Goal: Transaction & Acquisition: Purchase product/service

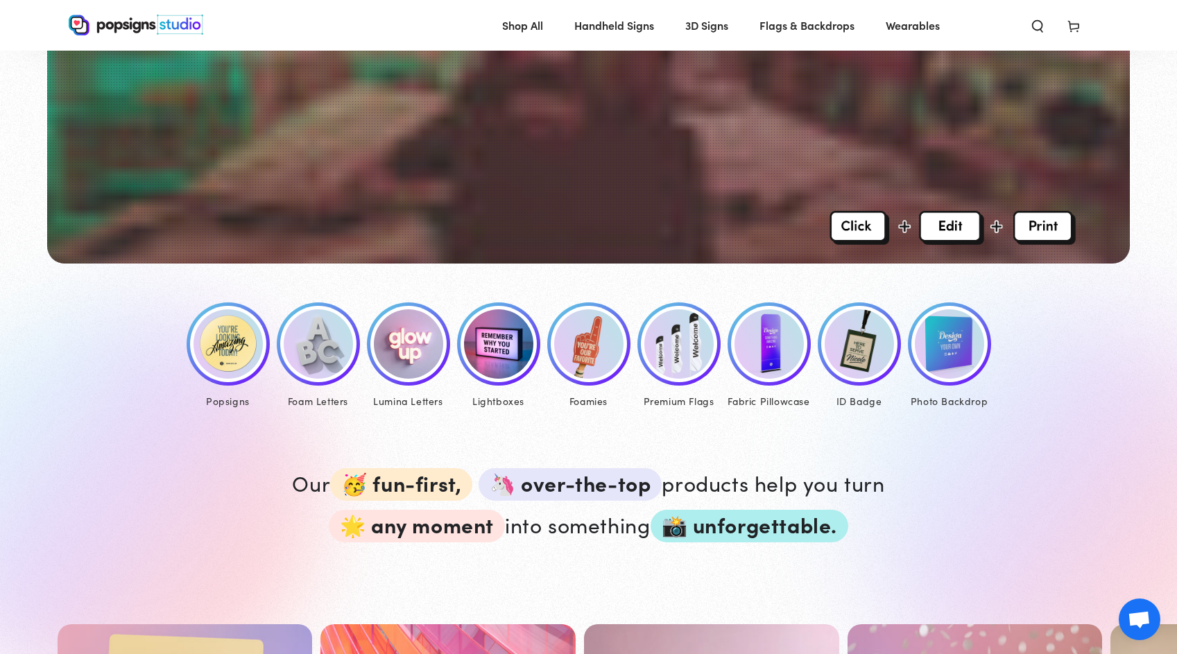
scroll to position [465, 0]
click at [236, 347] on img at bounding box center [227, 343] width 69 height 69
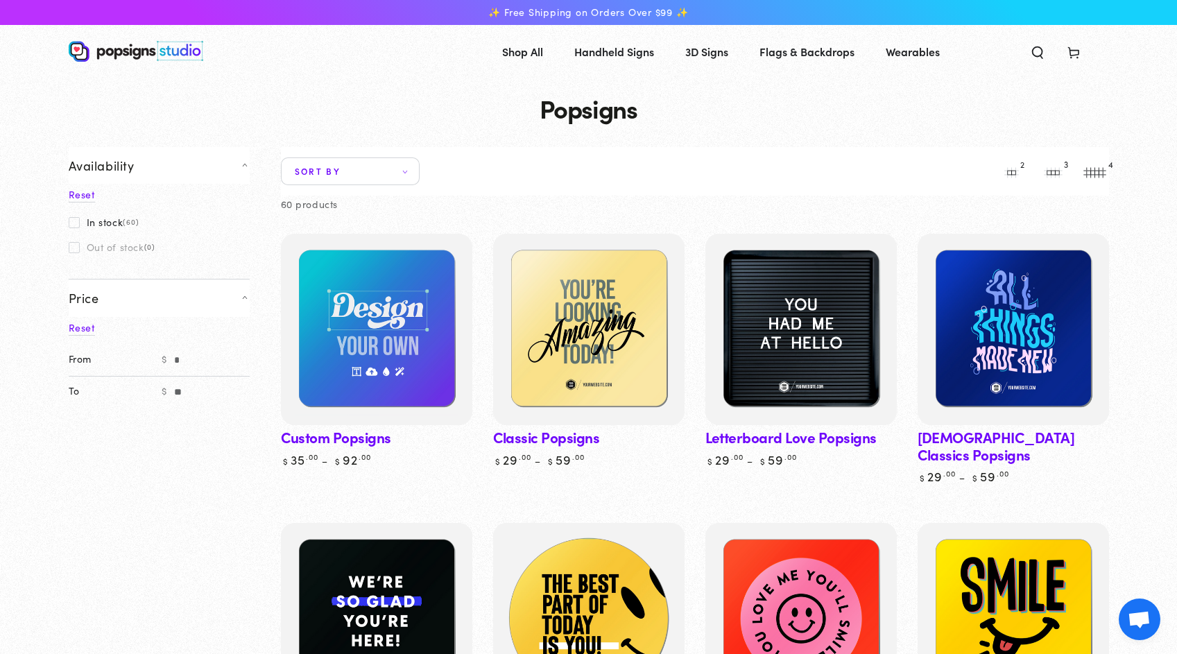
scroll to position [31, 0]
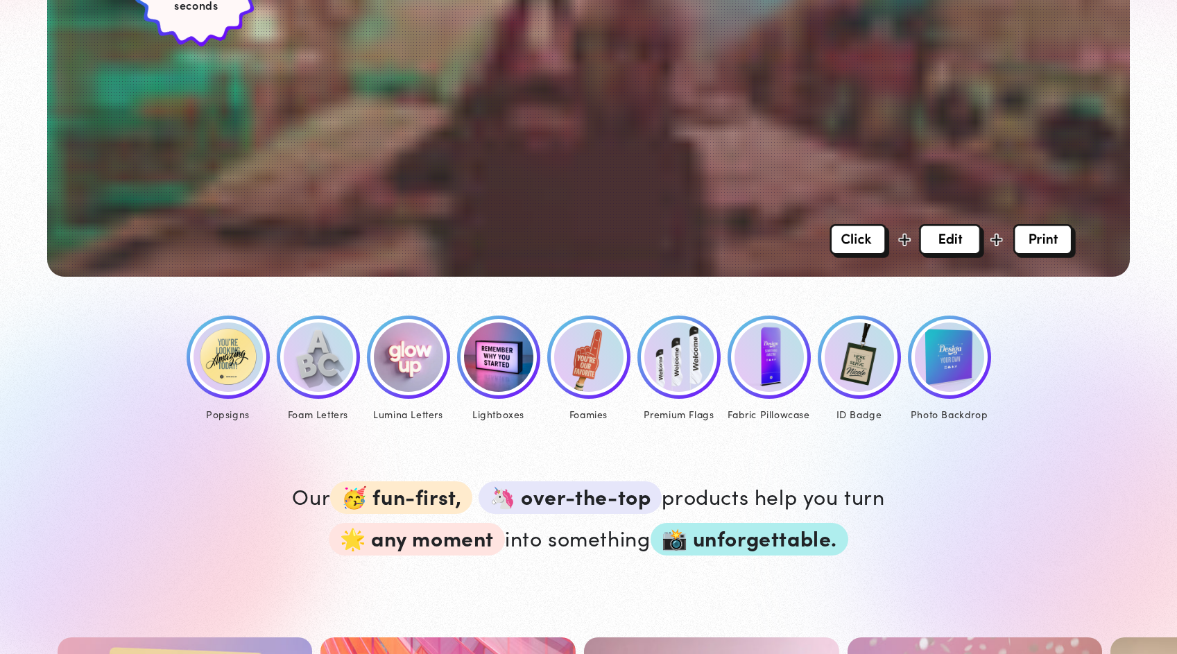
scroll to position [465, 0]
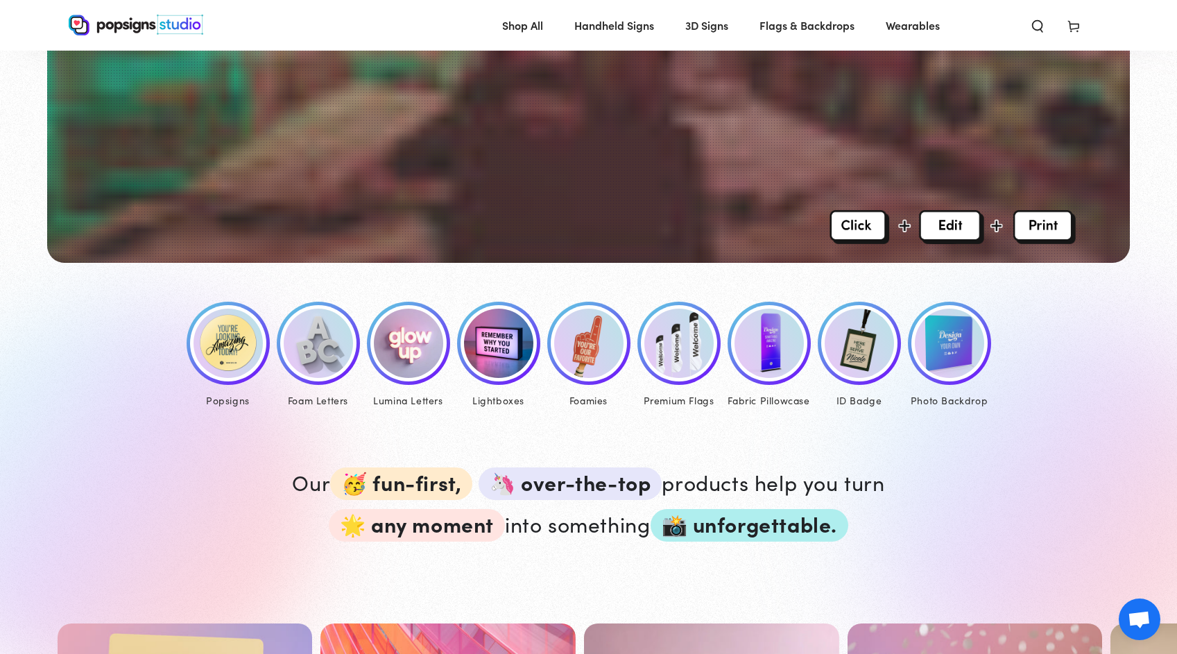
click at [245, 342] on img at bounding box center [227, 343] width 69 height 69
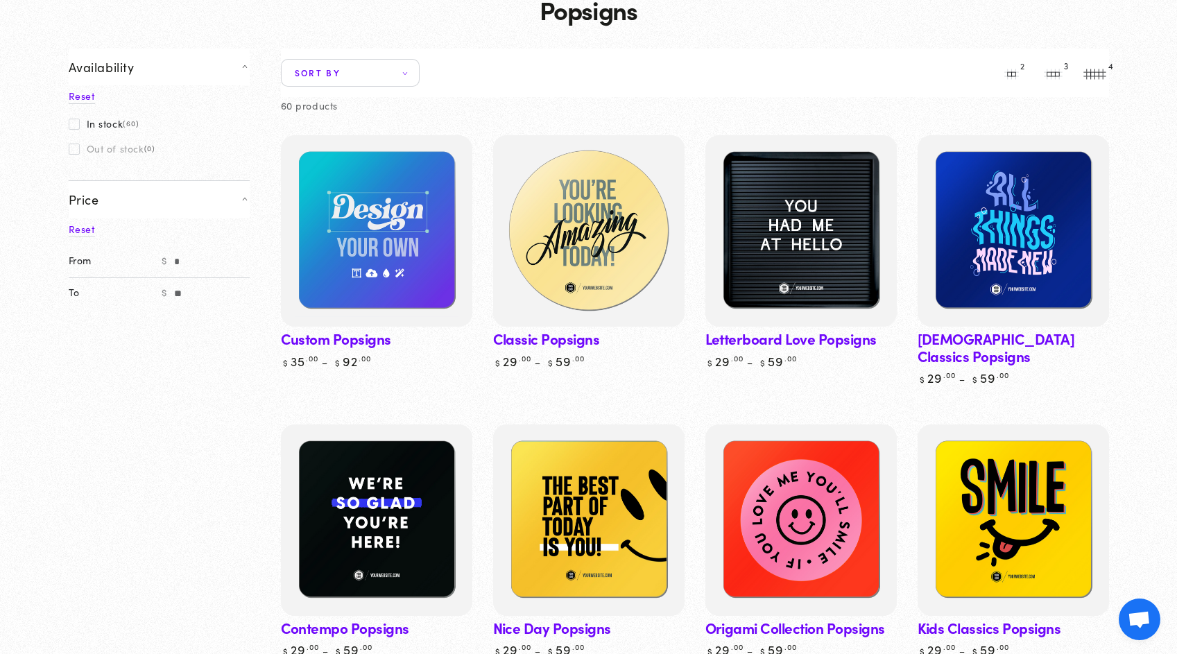
scroll to position [105, 0]
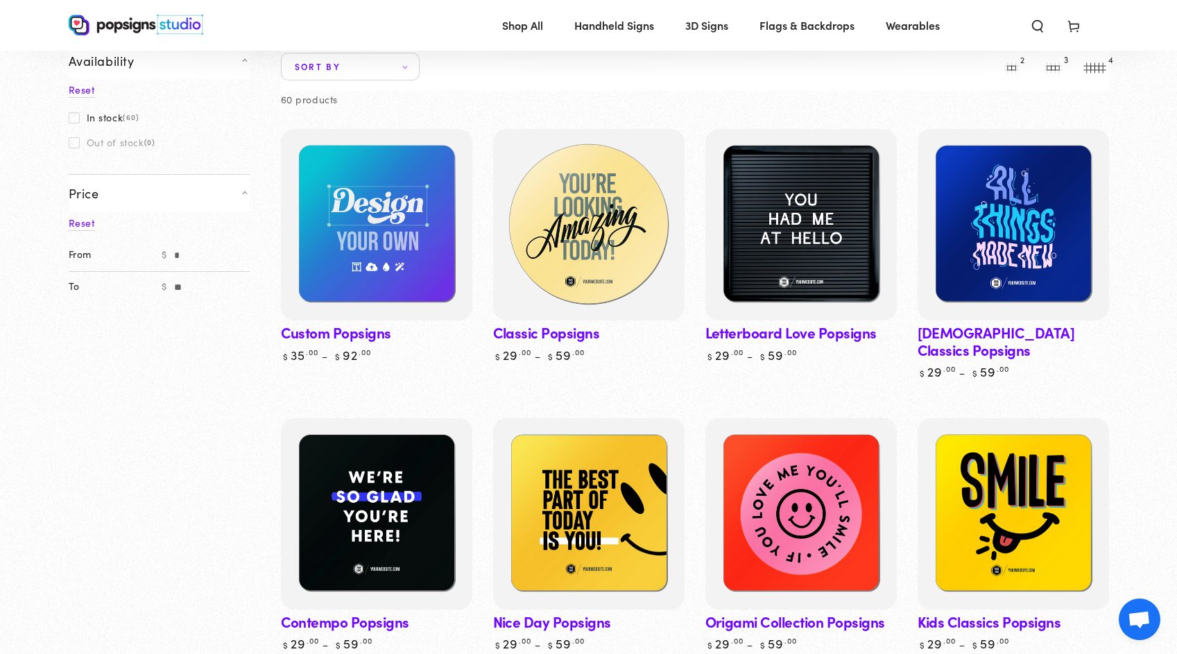
click at [575, 207] on img at bounding box center [587, 224] width 197 height 197
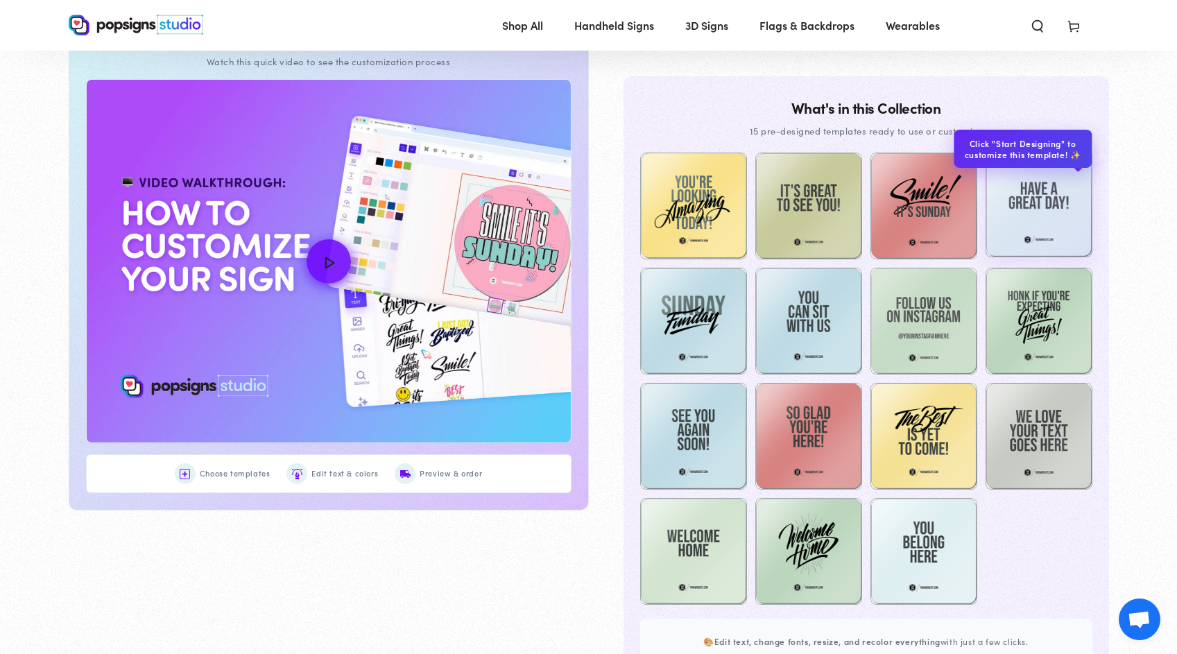
scroll to position [693, 0]
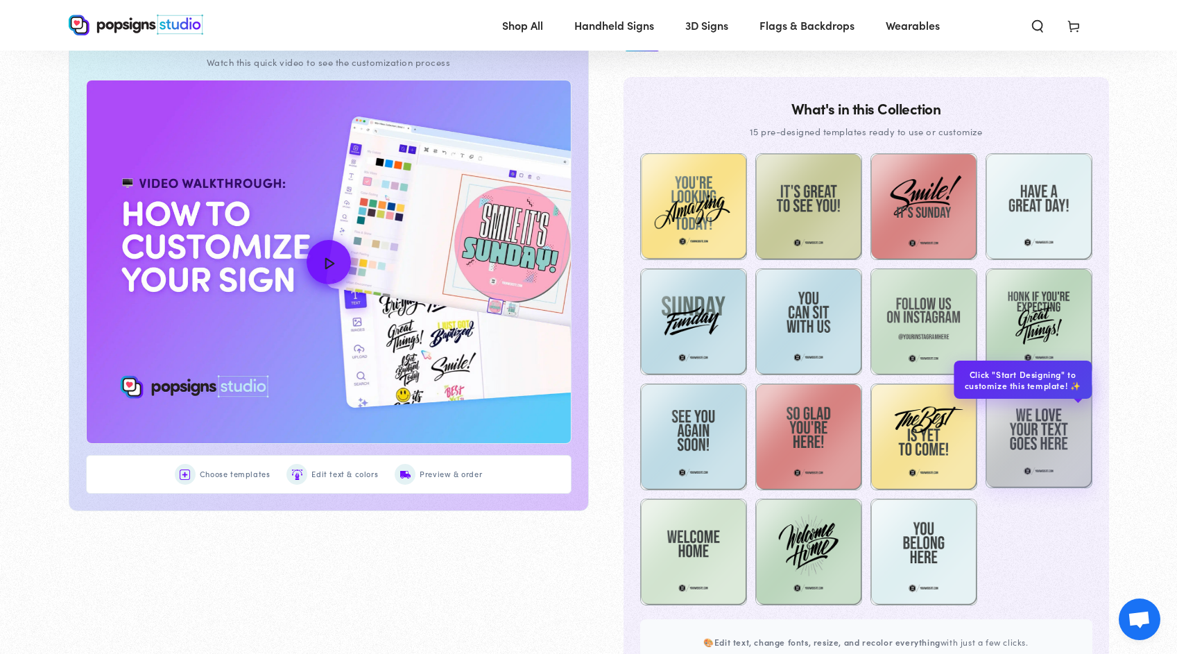
click at [1052, 442] on img at bounding box center [1038, 434] width 107 height 107
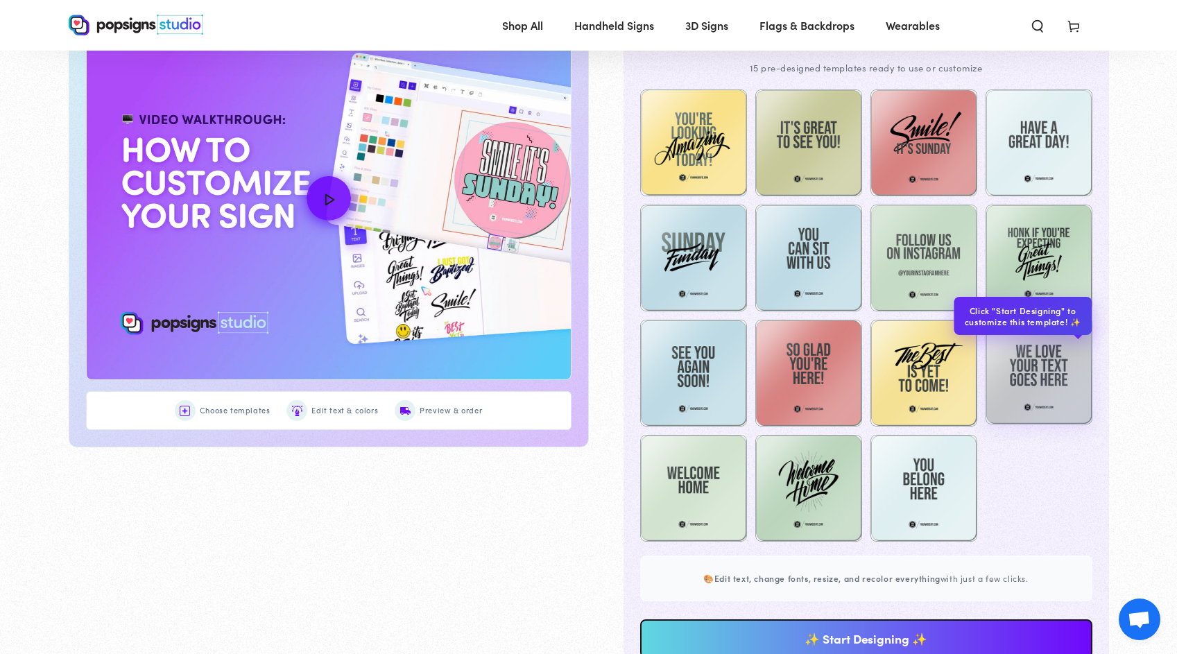
scroll to position [789, 0]
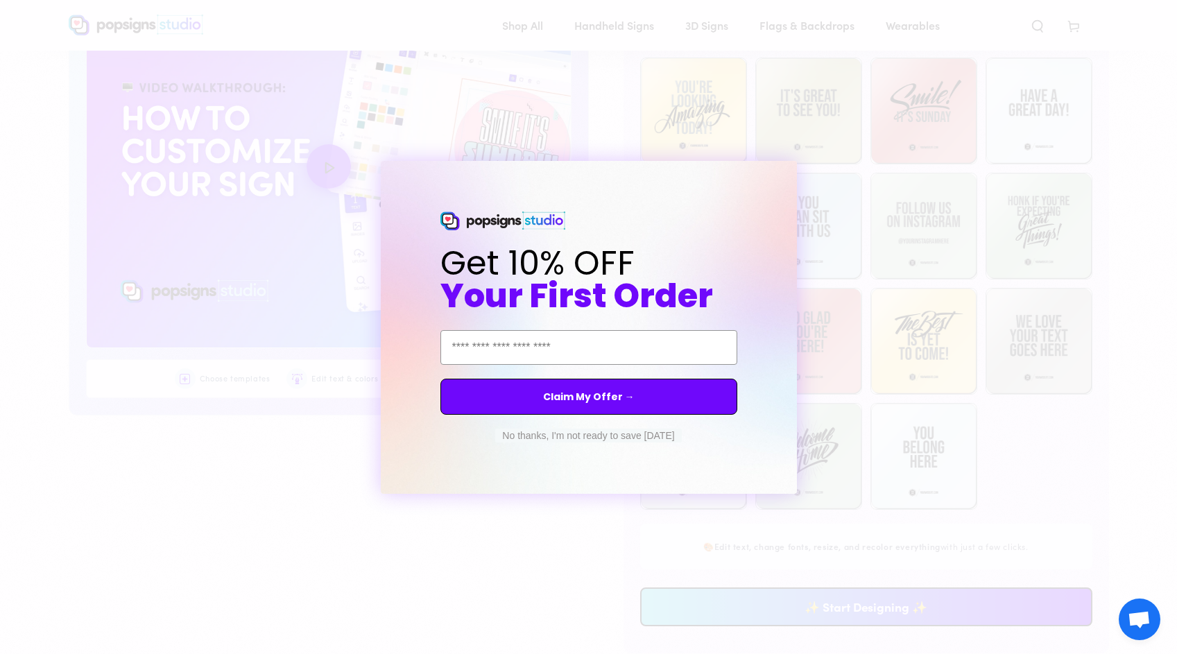
click at [595, 571] on div "Close dialog Get 10% OFF Your First Order Email Address Claim My Offer → No tha…" at bounding box center [588, 327] width 1177 height 654
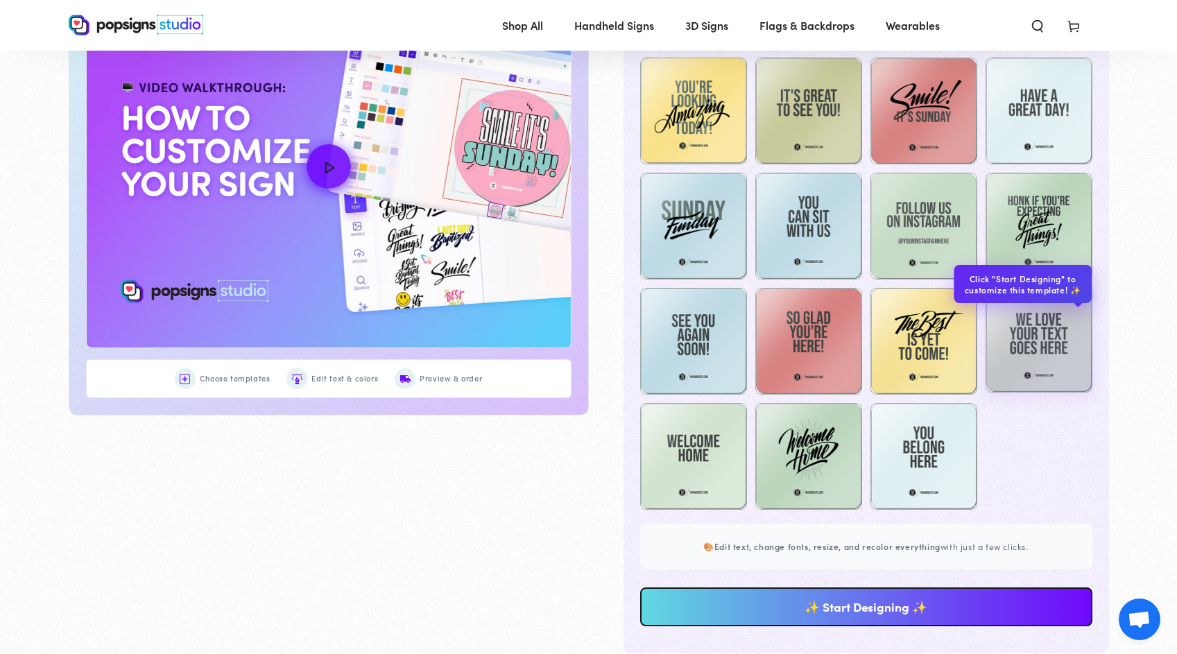
click at [1032, 359] on img at bounding box center [1038, 339] width 107 height 107
click at [1050, 352] on img at bounding box center [1038, 339] width 107 height 107
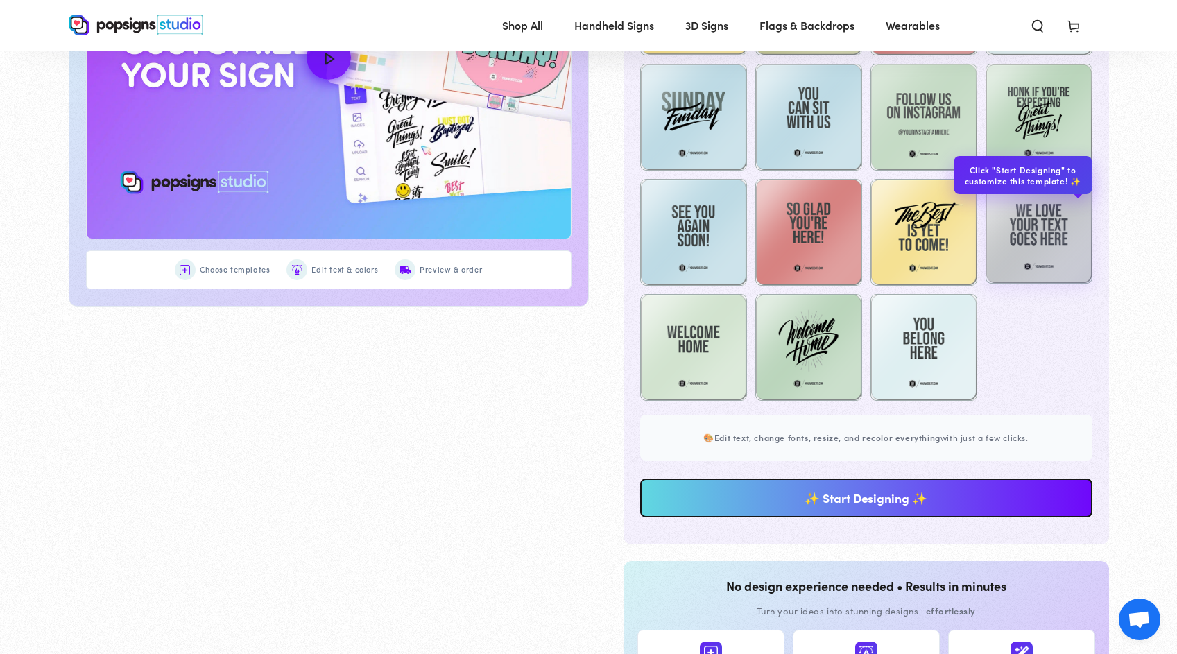
scroll to position [901, 0]
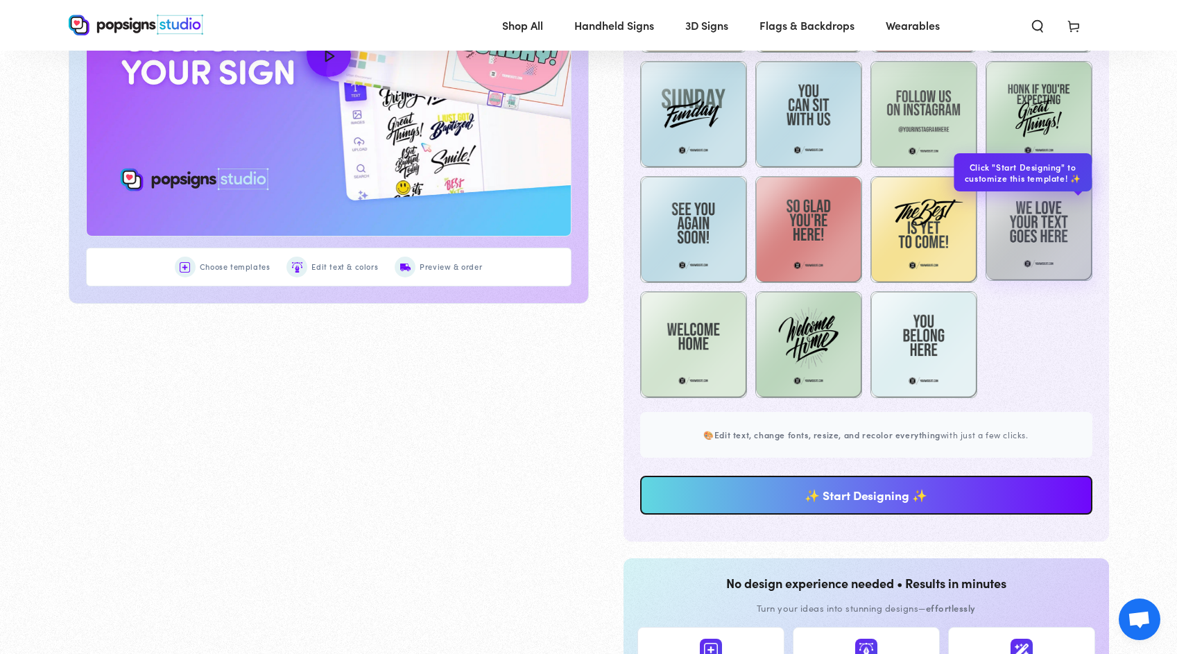
click at [1044, 263] on img at bounding box center [1038, 227] width 107 height 107
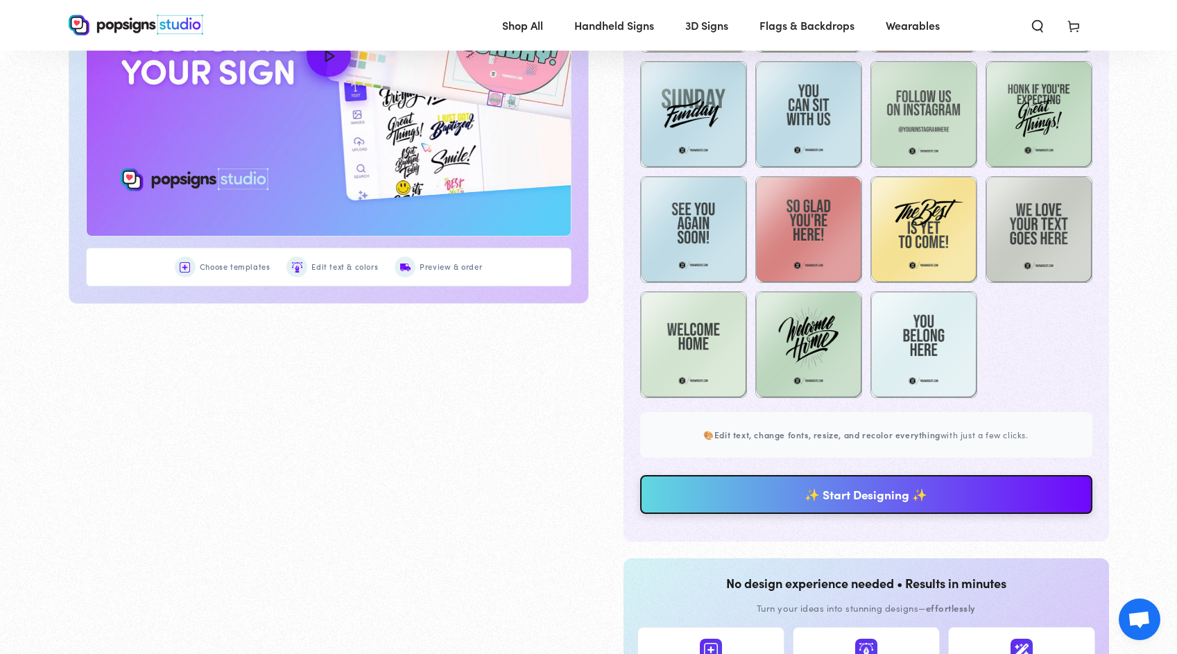
click at [928, 493] on link "✨ Start Designing ✨" at bounding box center [866, 494] width 452 height 39
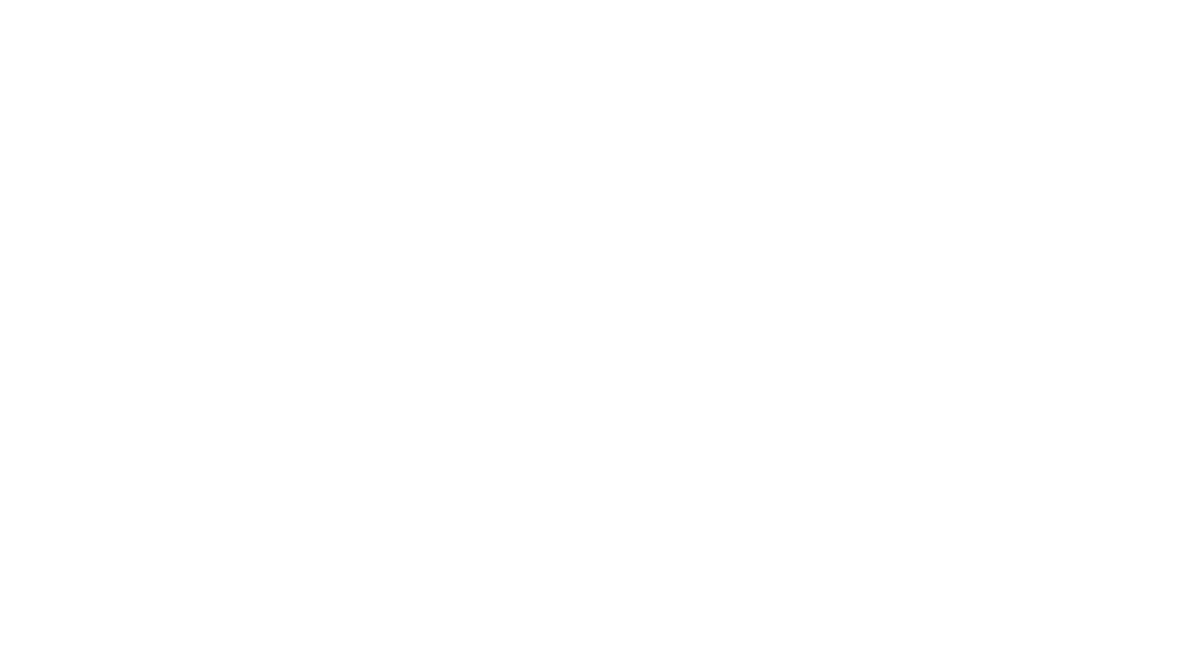
scroll to position [0, 0]
type textarea "An ancient tree with a door leading to a magical world"
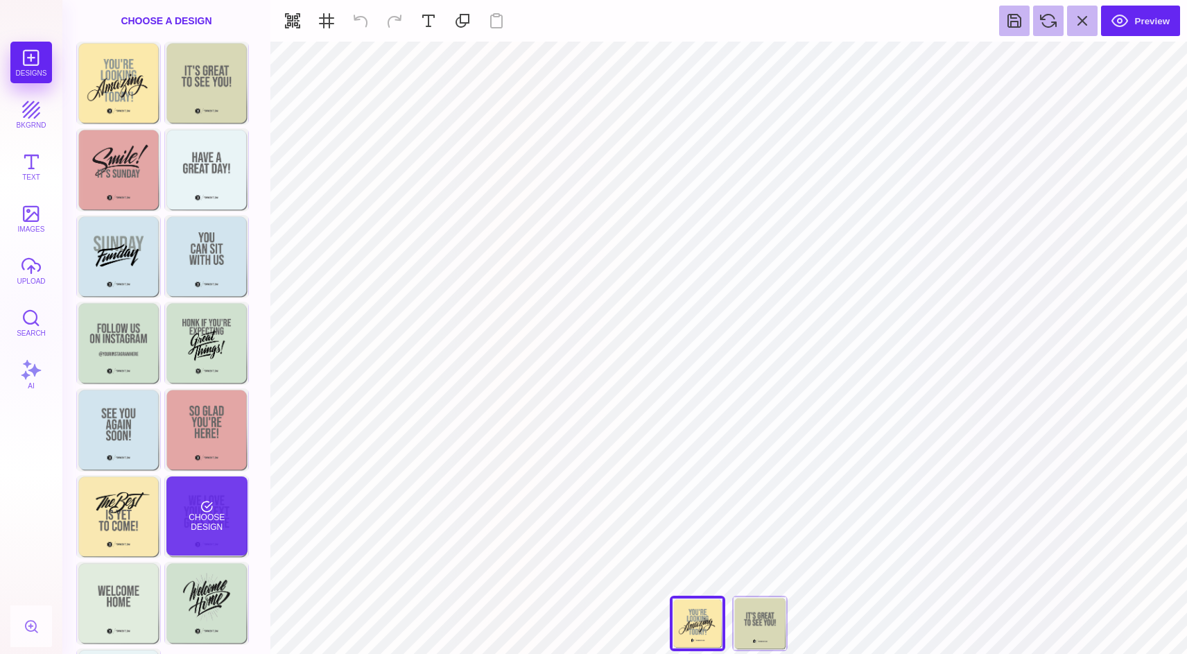
click at [207, 510] on div "Choose Design" at bounding box center [206, 515] width 81 height 79
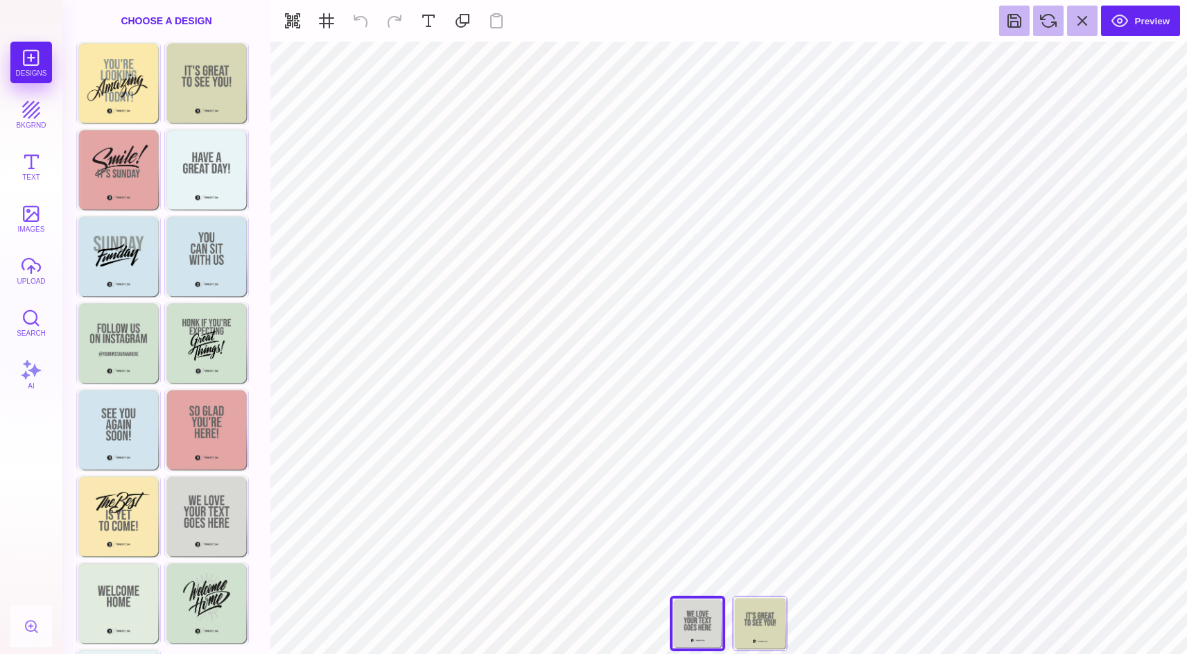
type input "#666766"
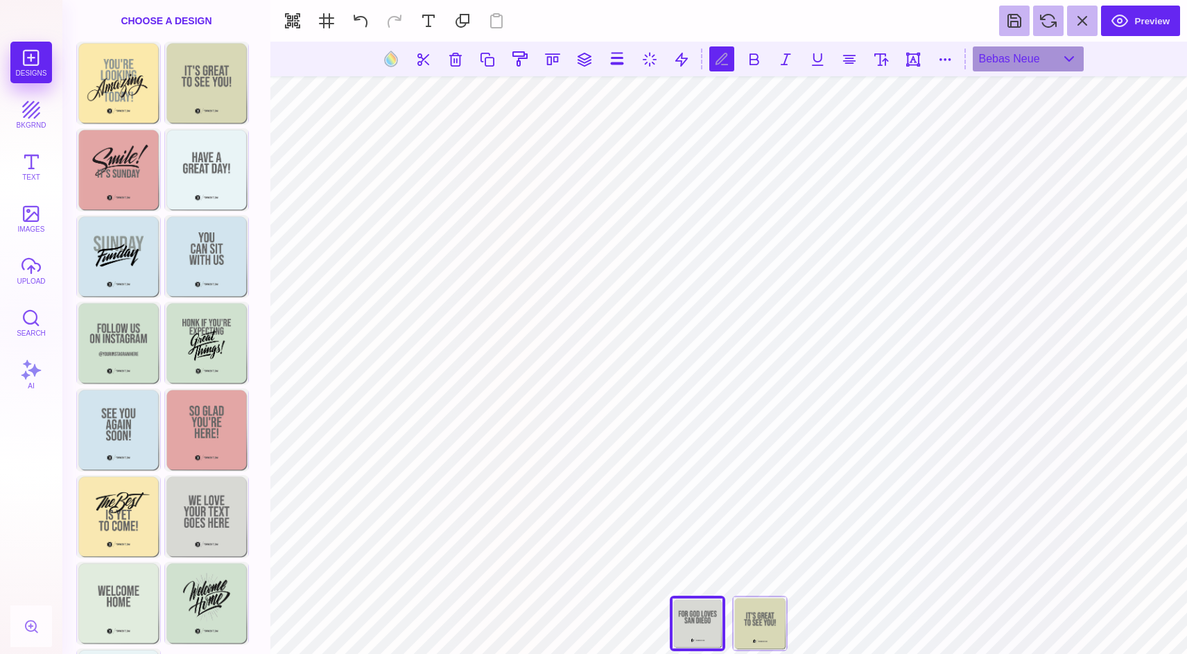
scroll to position [0, 3]
type textarea "**********"
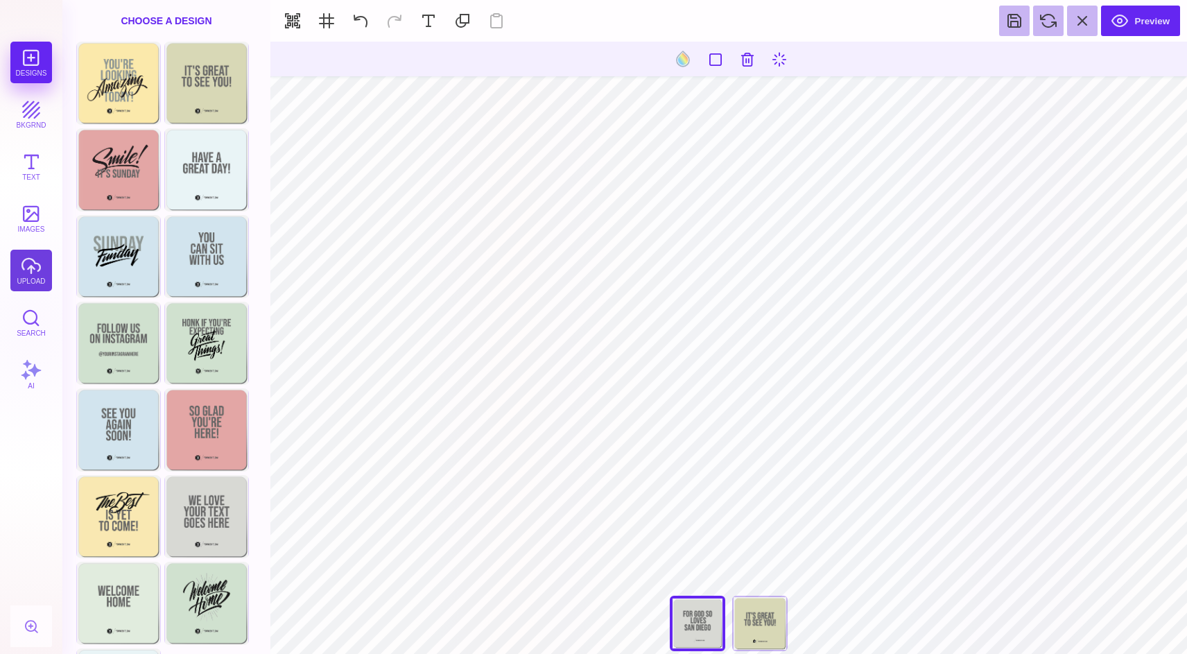
click at [28, 272] on button "upload" at bounding box center [31, 271] width 42 height 42
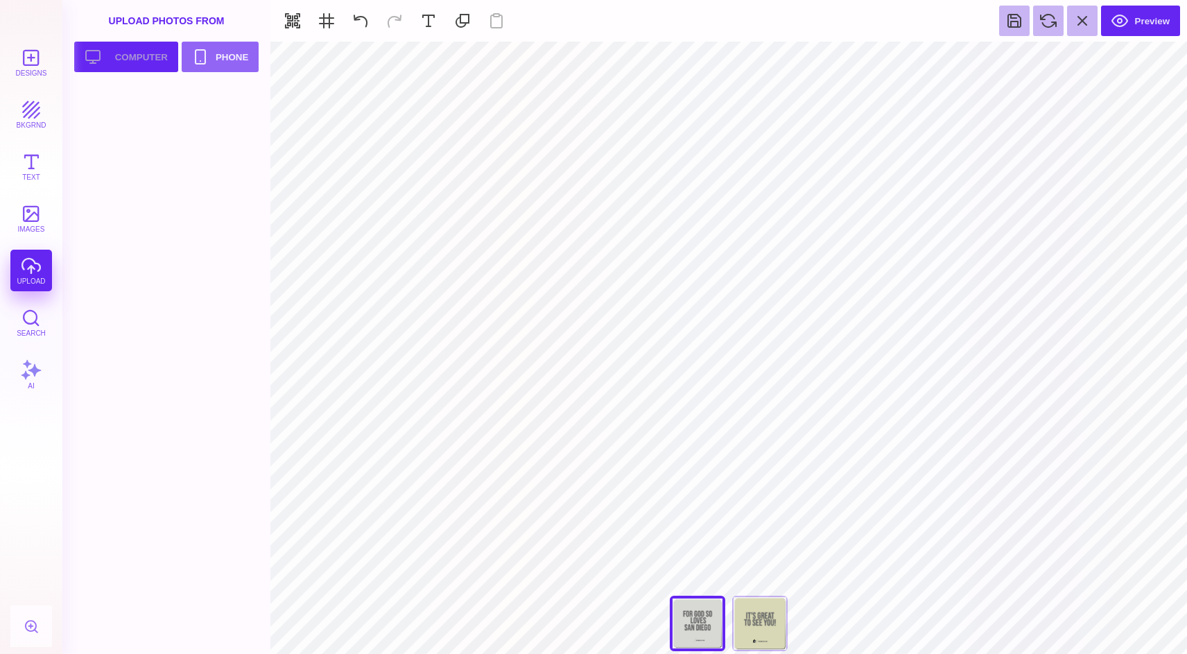
click at [137, 62] on button "Upload your artwork Computer" at bounding box center [126, 57] width 104 height 31
click at [74, 111] on section "Upload Photos From Upload your artwork Computer Phone" at bounding box center [166, 327] width 208 height 654
click at [110, 124] on div at bounding box center [120, 117] width 88 height 62
type input "#505050"
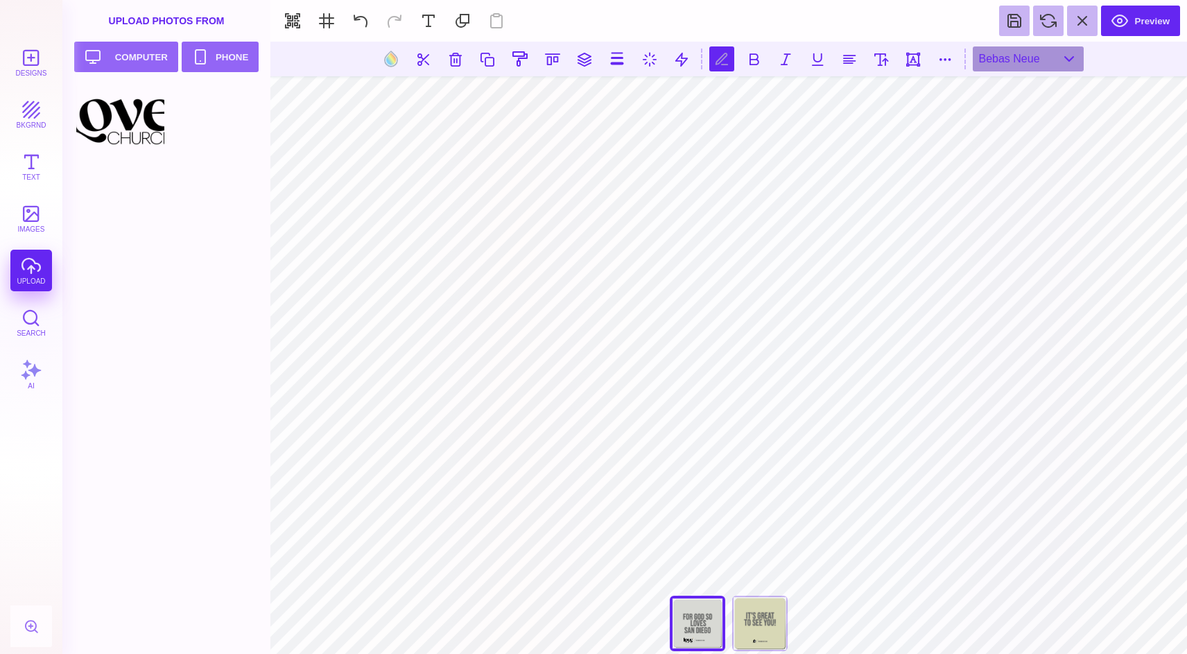
scroll to position [0, 3]
type textarea "**********"
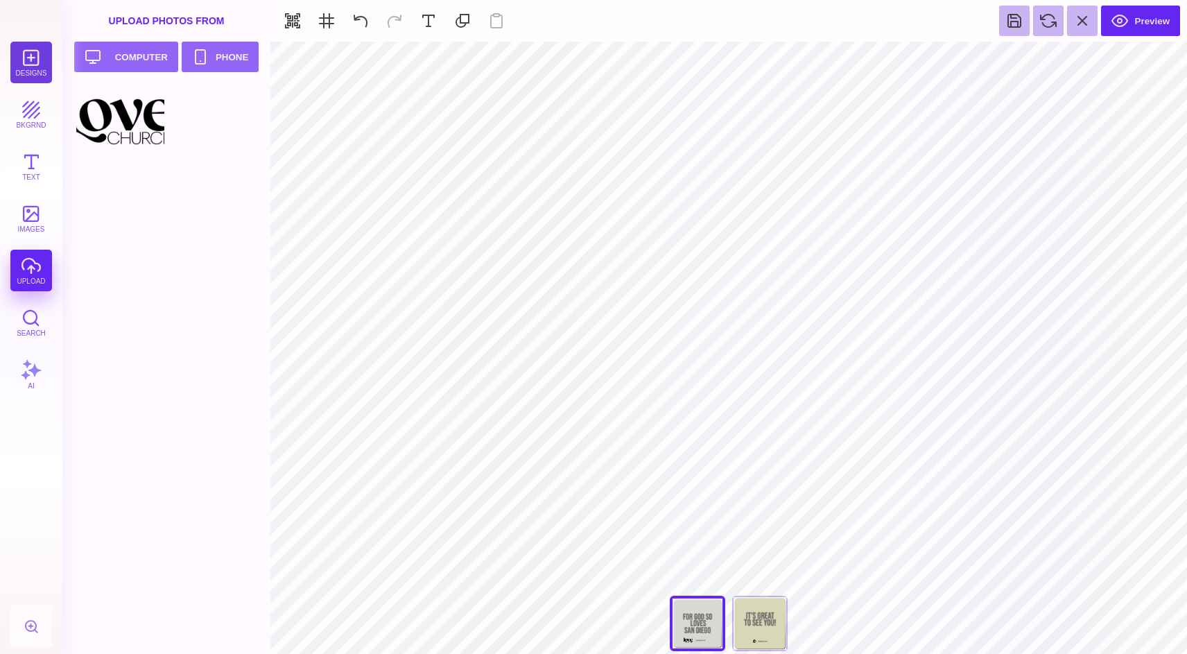
click at [30, 70] on button "Designs" at bounding box center [31, 63] width 42 height 42
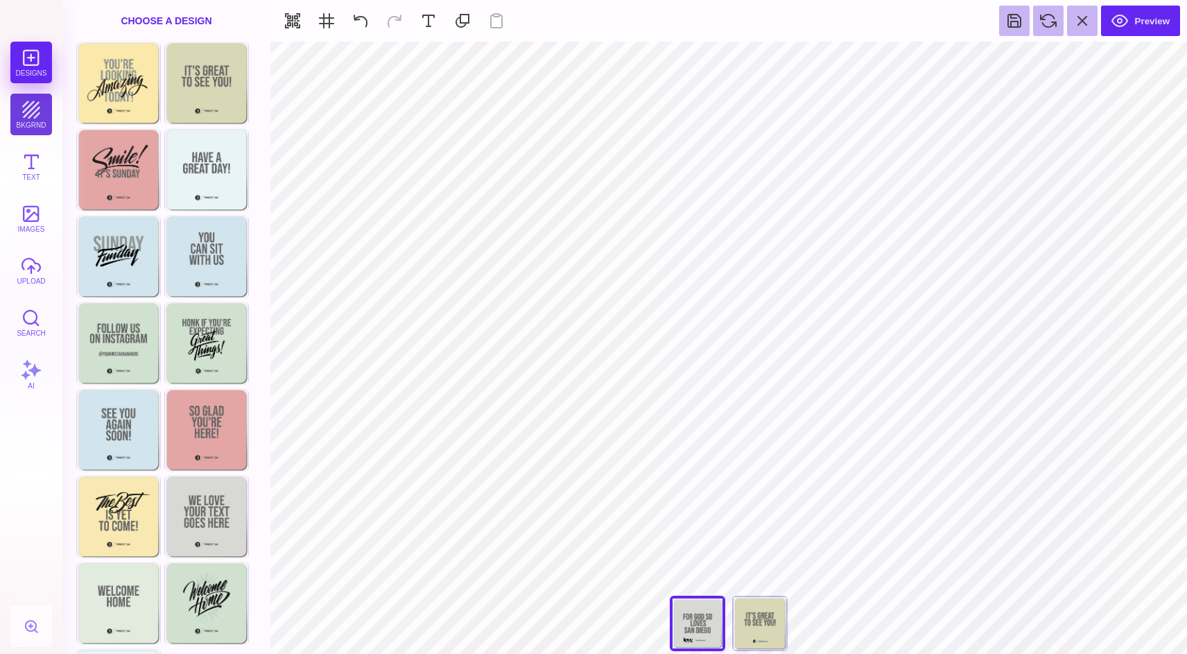
click at [33, 107] on button "bkgrnd" at bounding box center [31, 115] width 42 height 42
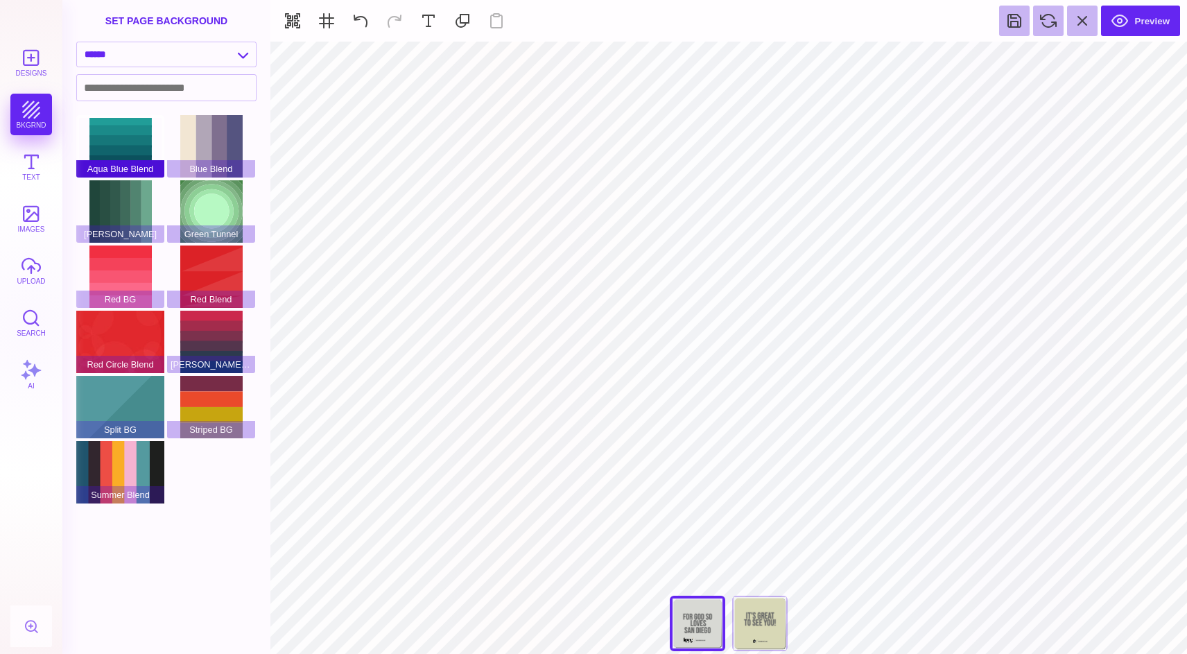
click at [121, 141] on div "Aqua Blue Blend" at bounding box center [120, 146] width 88 height 62
